Goal: Transaction & Acquisition: Subscribe to service/newsletter

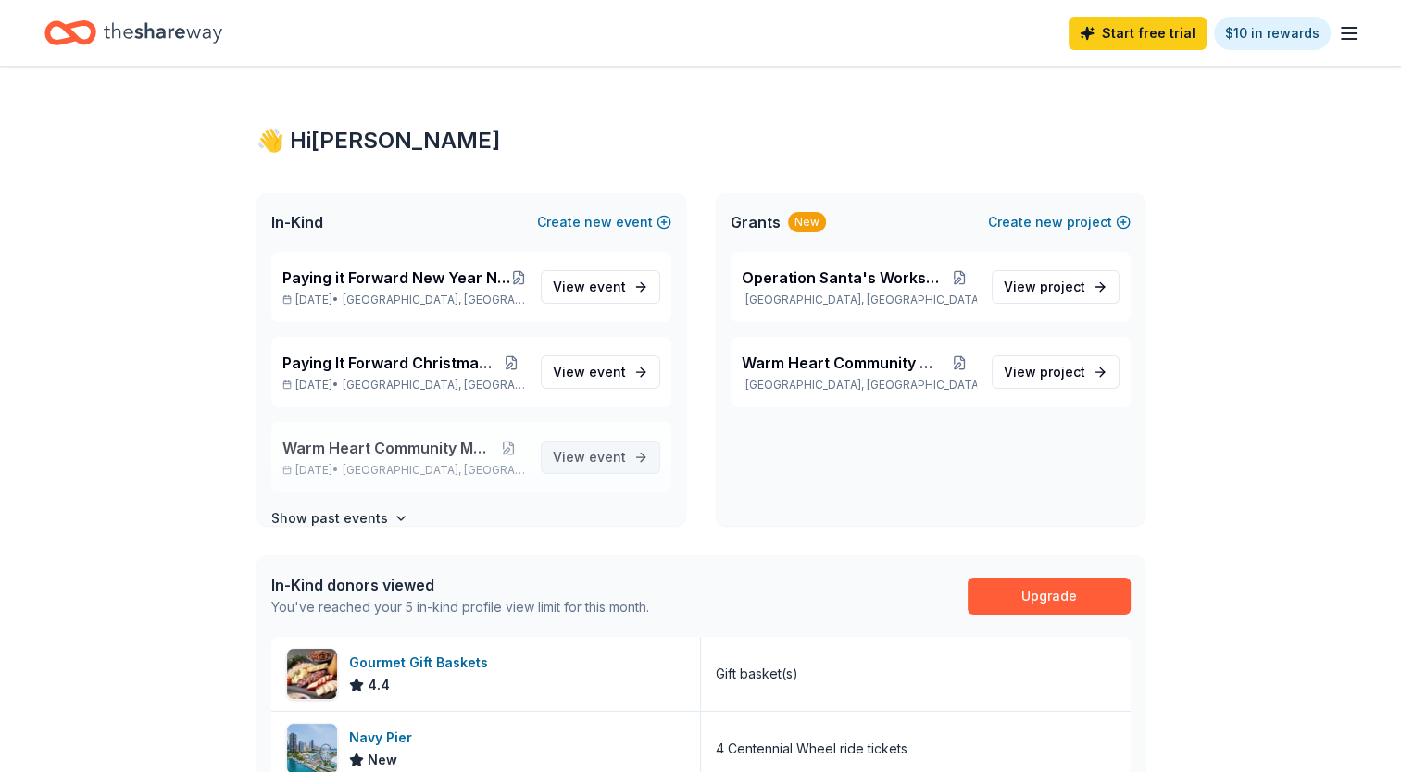
click at [627, 455] on link "View event" at bounding box center [600, 457] width 119 height 33
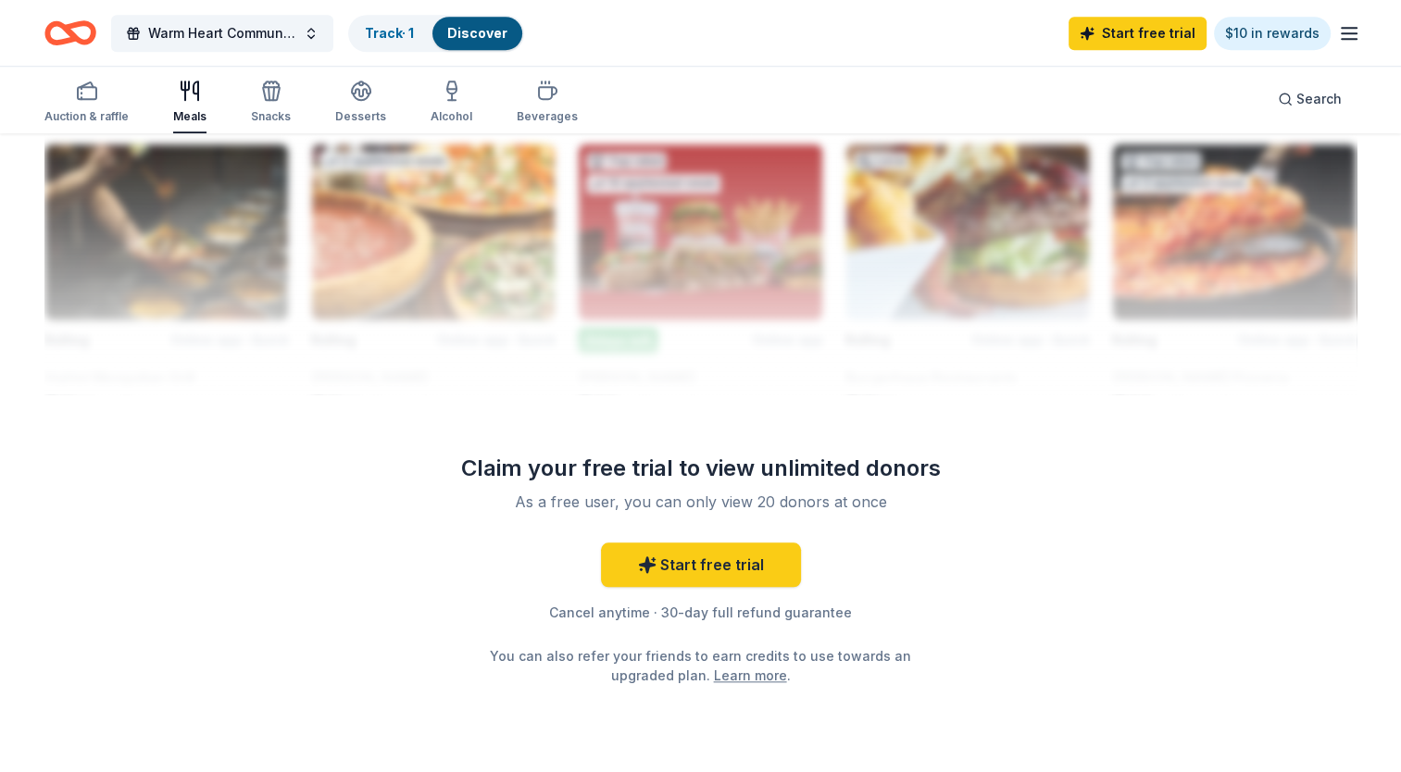
scroll to position [1619, 0]
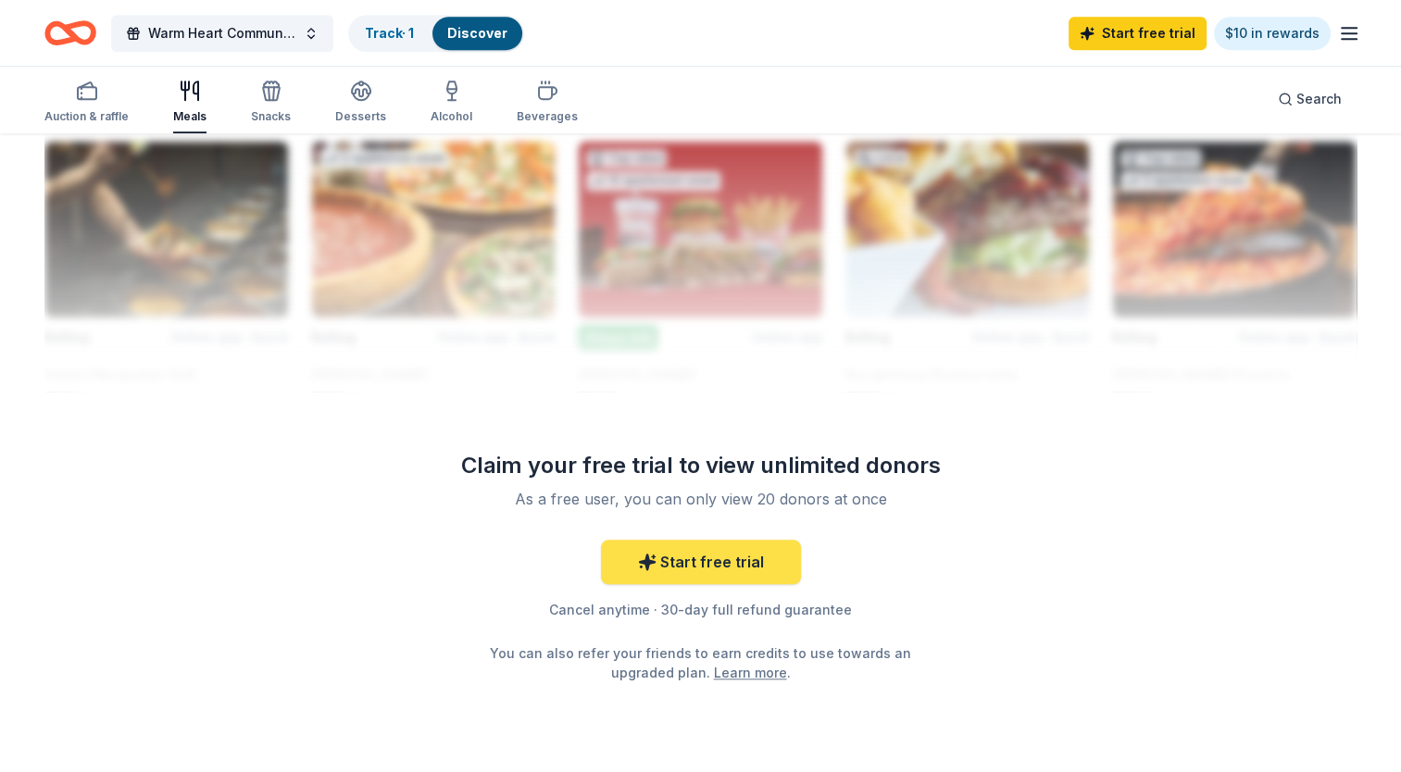
click at [722, 572] on link "Start free trial" at bounding box center [701, 562] width 200 height 44
click at [721, 576] on link "Start free trial" at bounding box center [701, 562] width 200 height 44
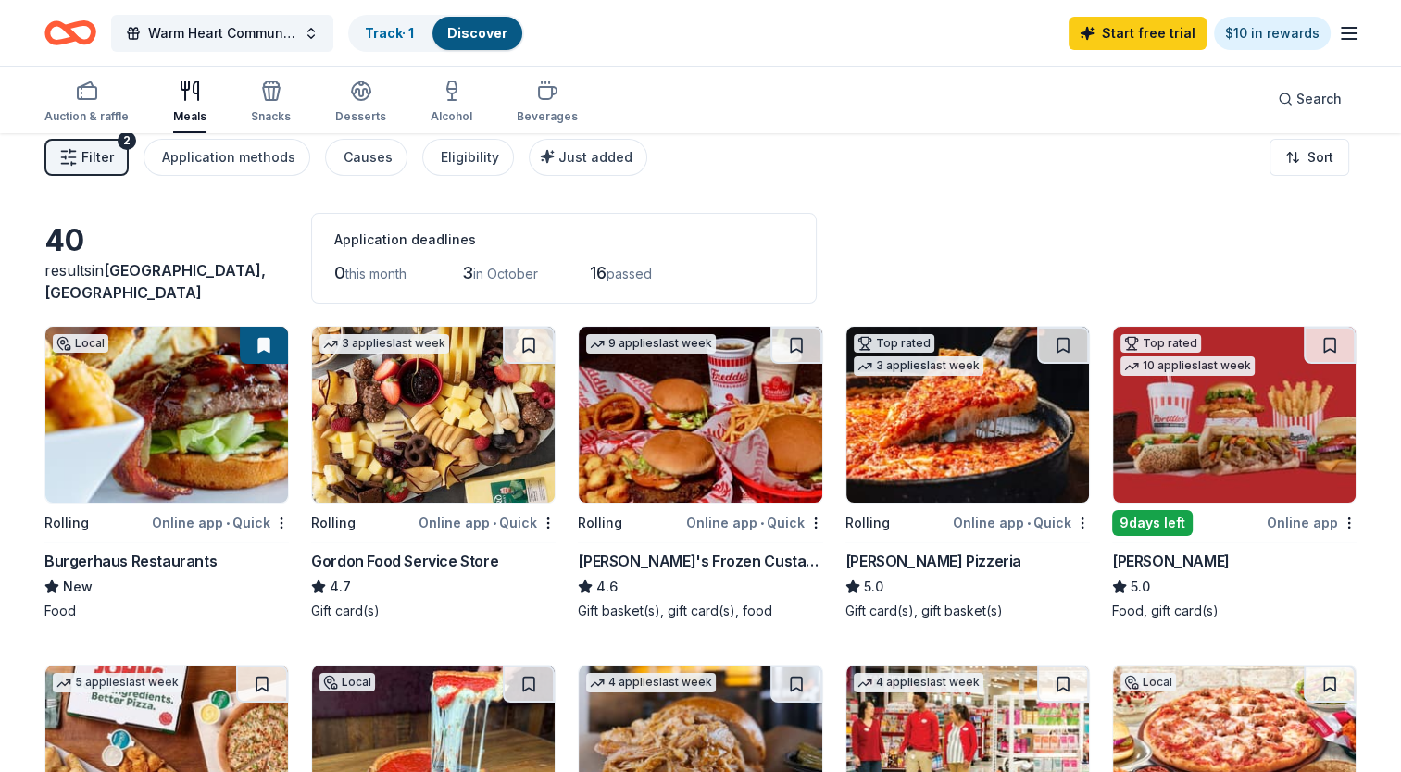
scroll to position [0, 0]
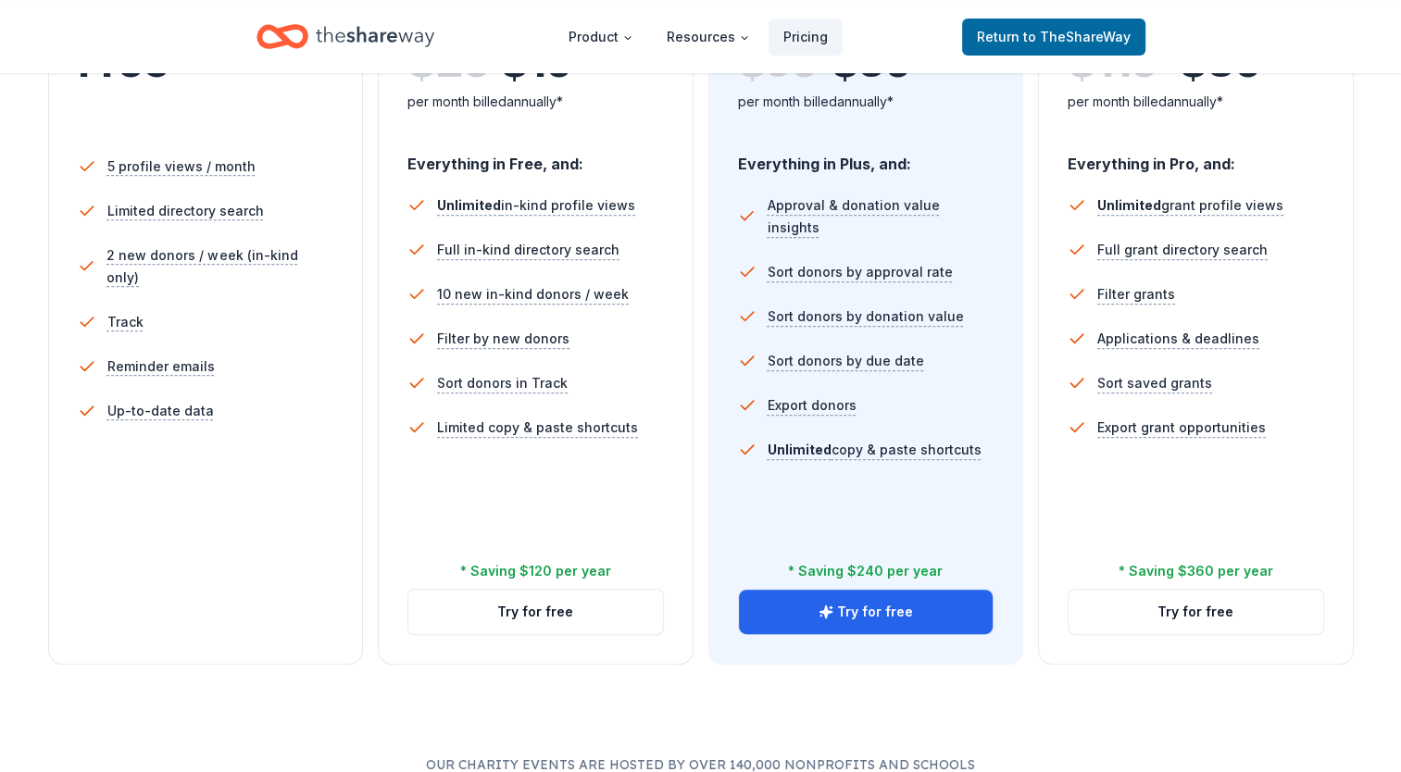
scroll to position [505, 0]
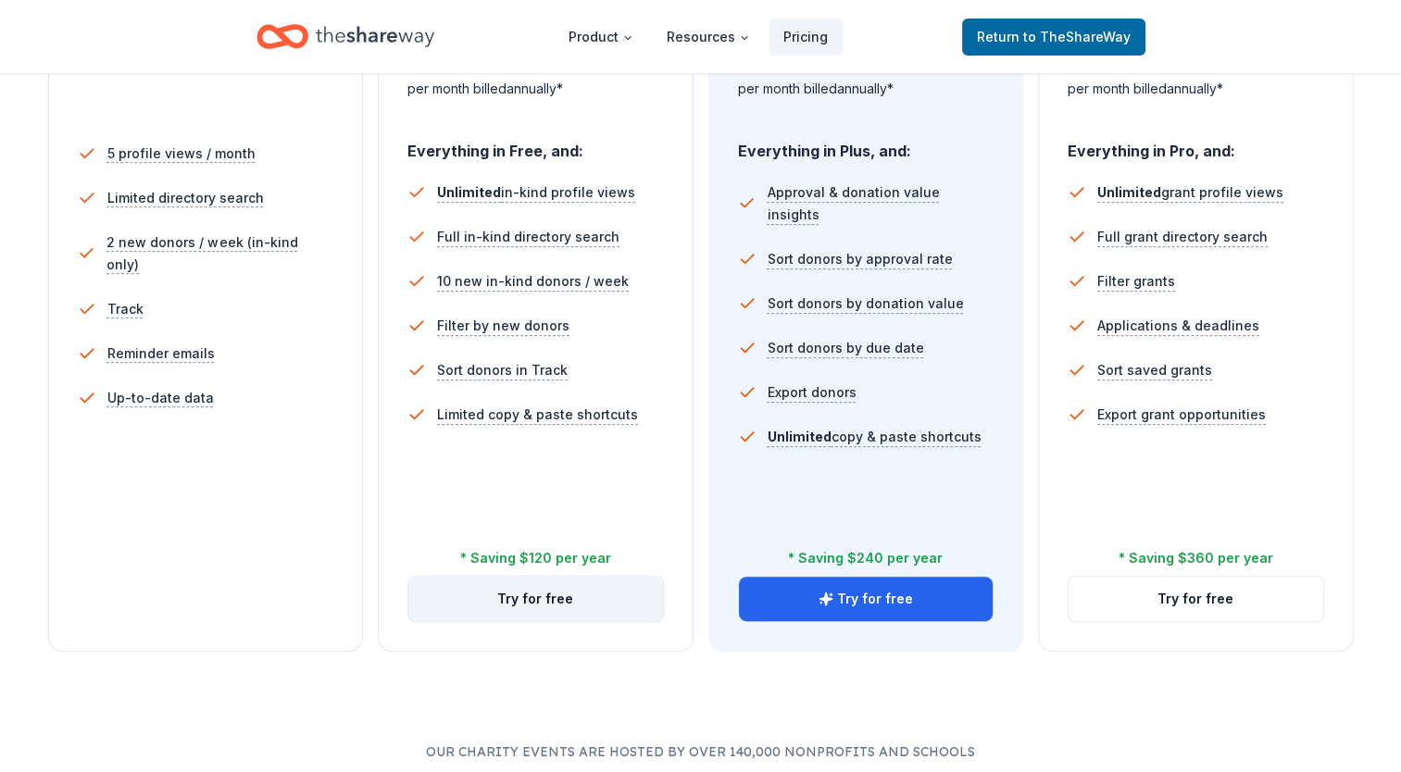
click at [630, 601] on button "Try for free" at bounding box center [535, 599] width 255 height 44
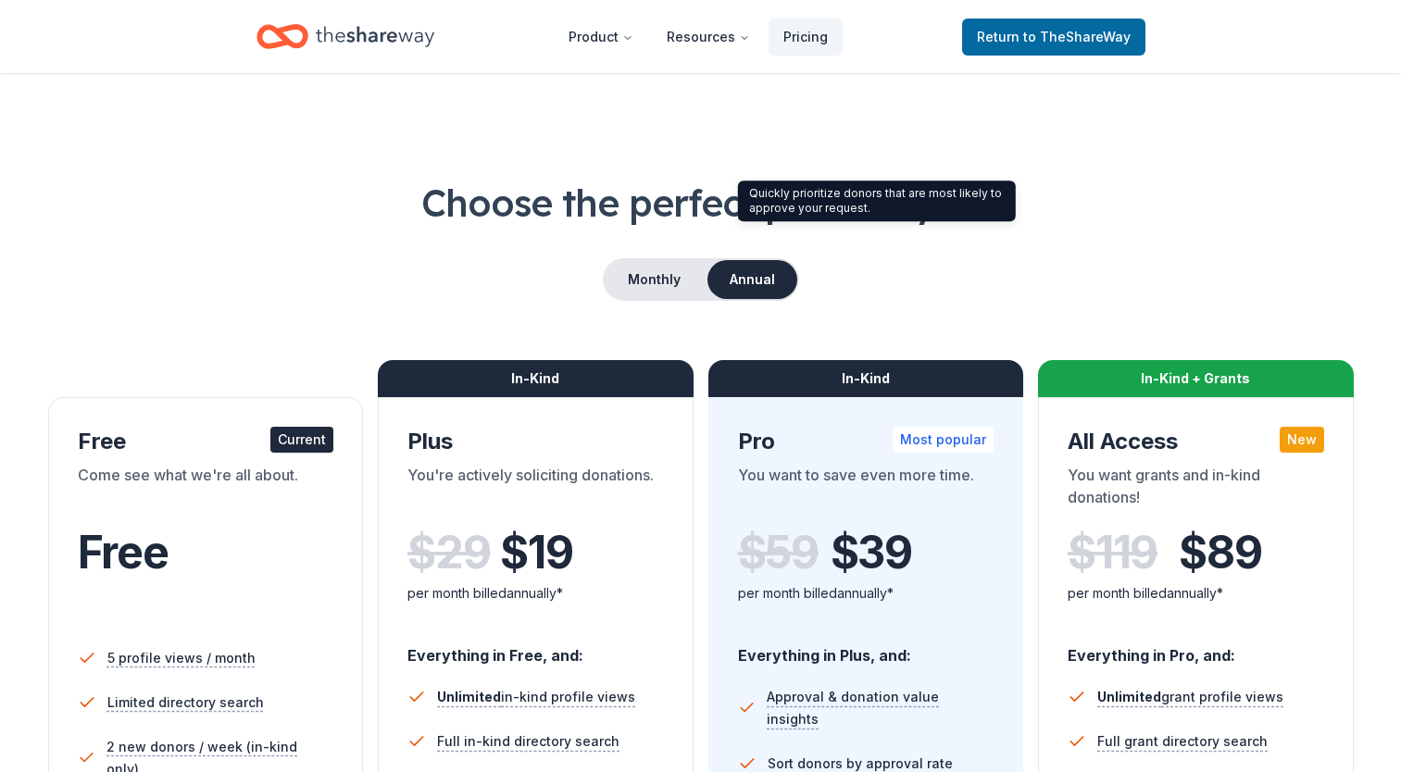
scroll to position [505, 0]
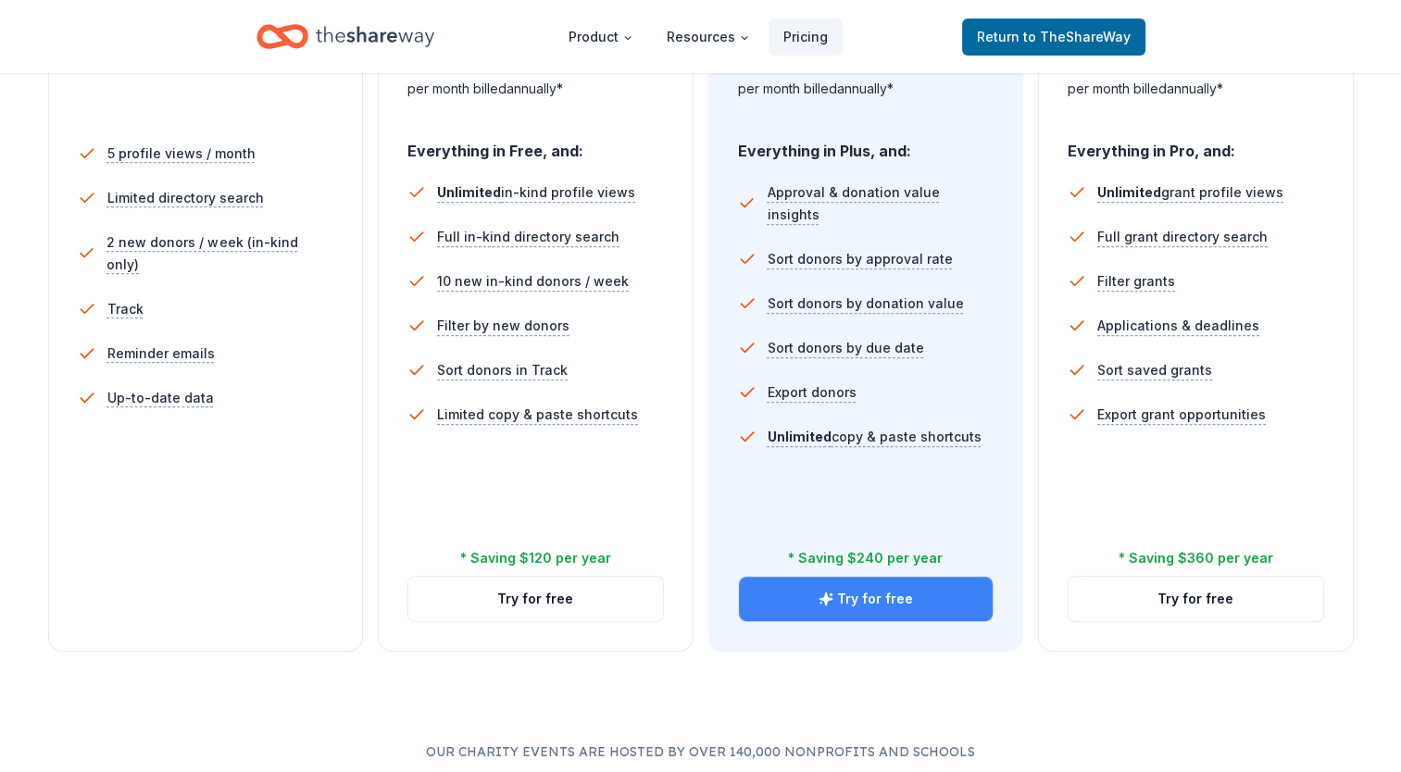
click at [963, 618] on button "Try for free" at bounding box center [866, 599] width 255 height 44
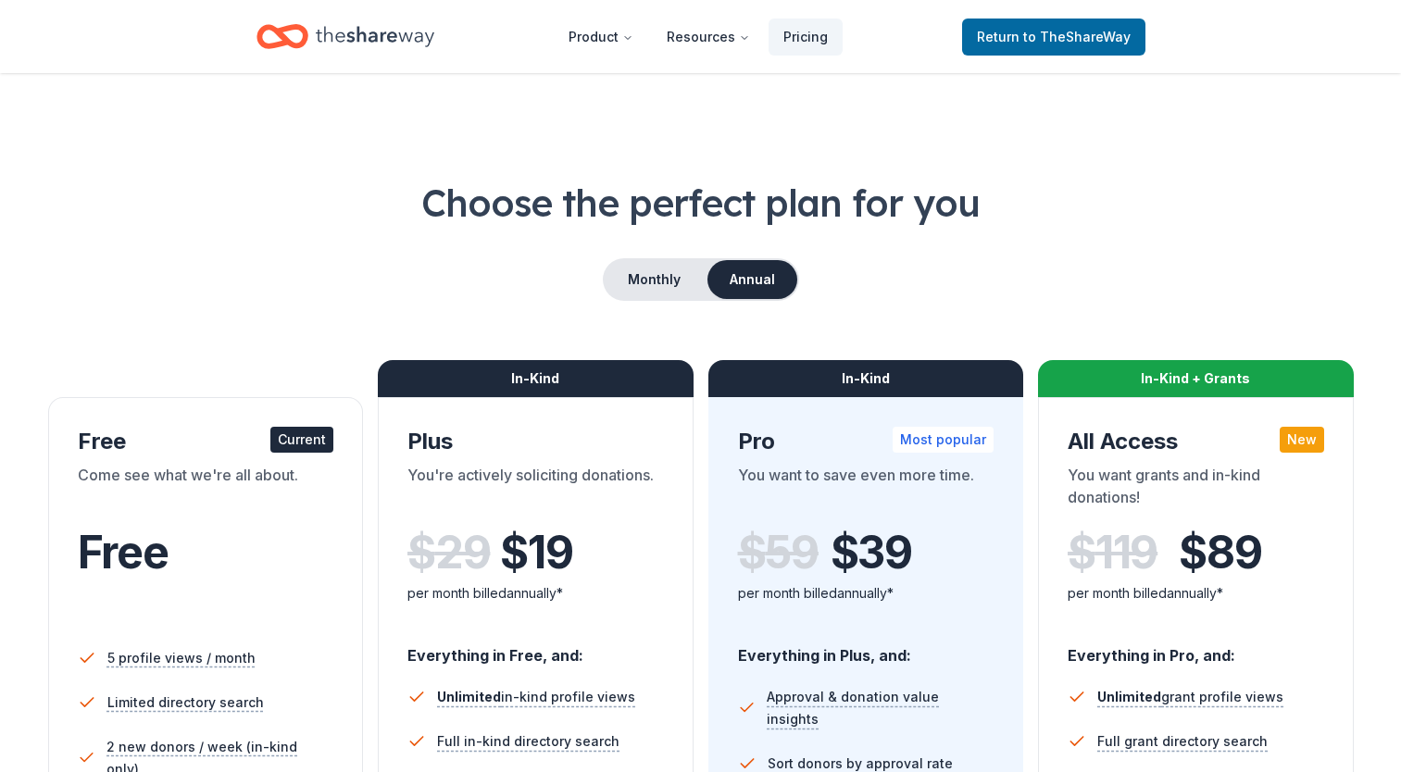
scroll to position [505, 0]
